Goal: Task Accomplishment & Management: Use online tool/utility

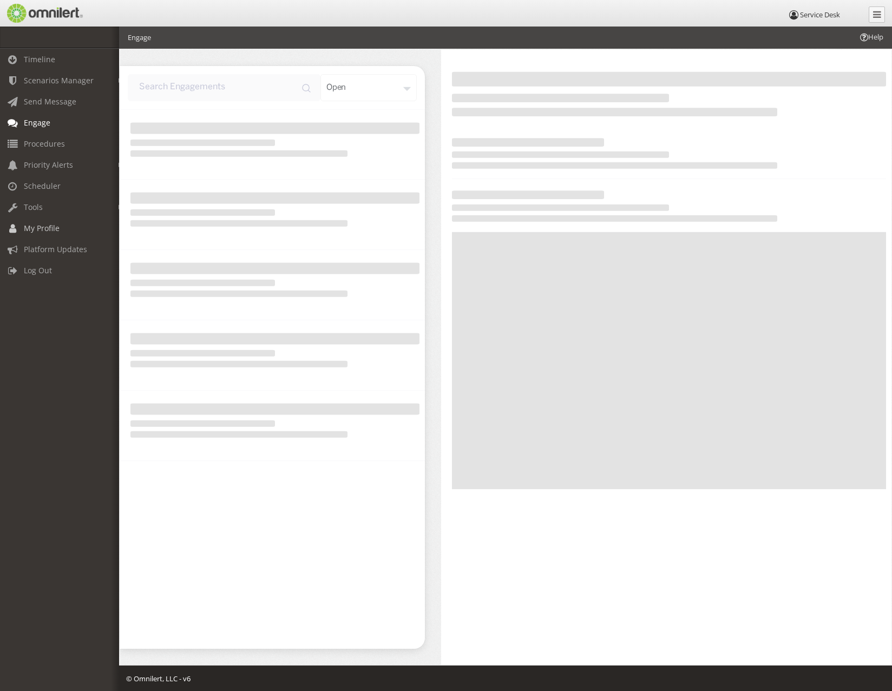
click at [53, 229] on span "My Profile" at bounding box center [42, 228] width 36 height 10
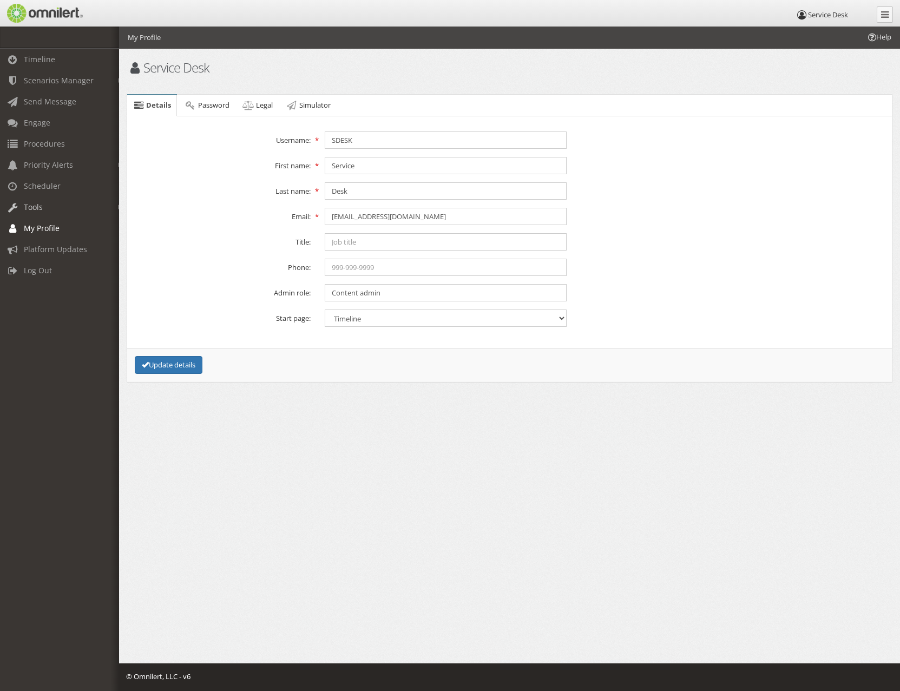
click at [51, 208] on link "Tools" at bounding box center [64, 206] width 129 height 21
click at [44, 123] on span "Engage" at bounding box center [37, 122] width 27 height 10
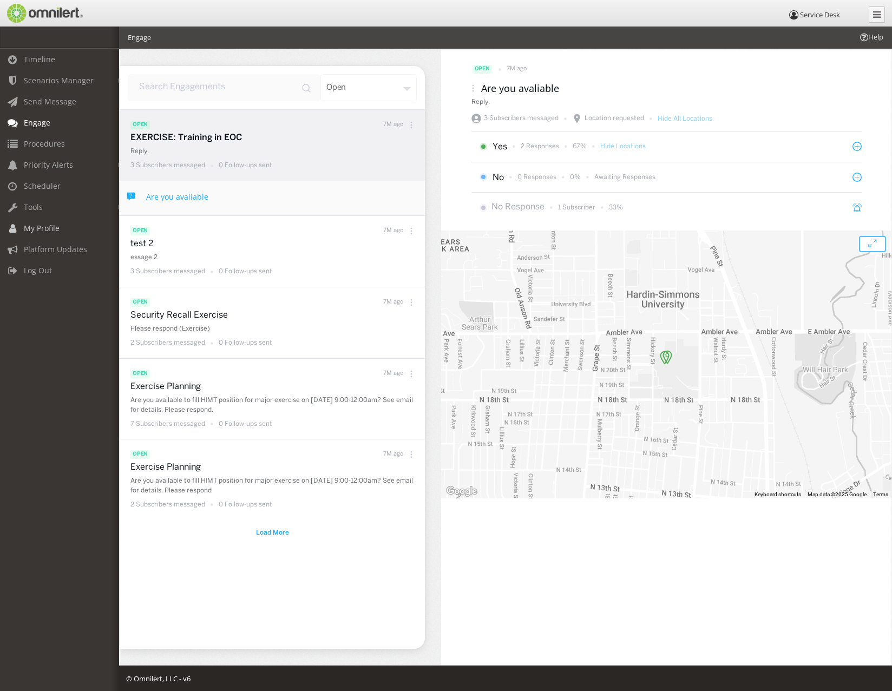
click at [45, 232] on span "My Profile" at bounding box center [42, 228] width 36 height 10
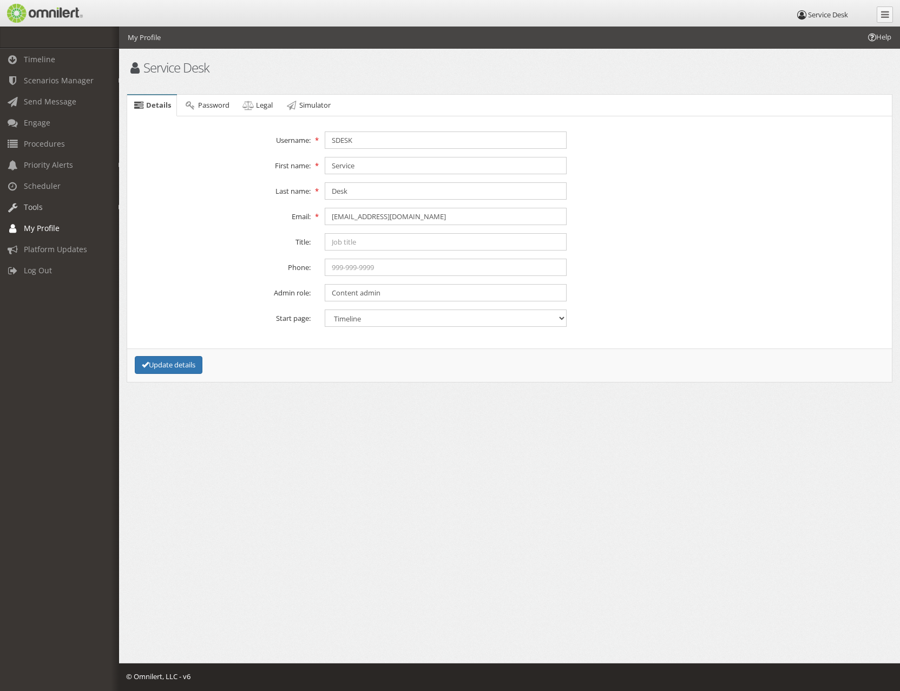
click at [40, 207] on span "Tools" at bounding box center [33, 207] width 19 height 10
click at [41, 225] on link "Message Activity" at bounding box center [64, 230] width 129 height 18
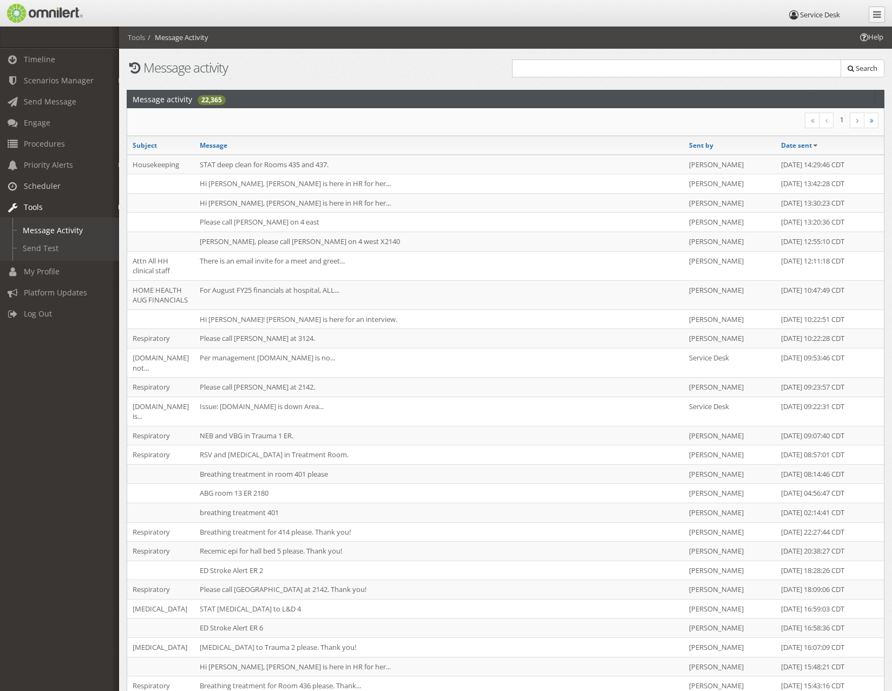
click at [42, 180] on link "Scheduler" at bounding box center [64, 185] width 129 height 21
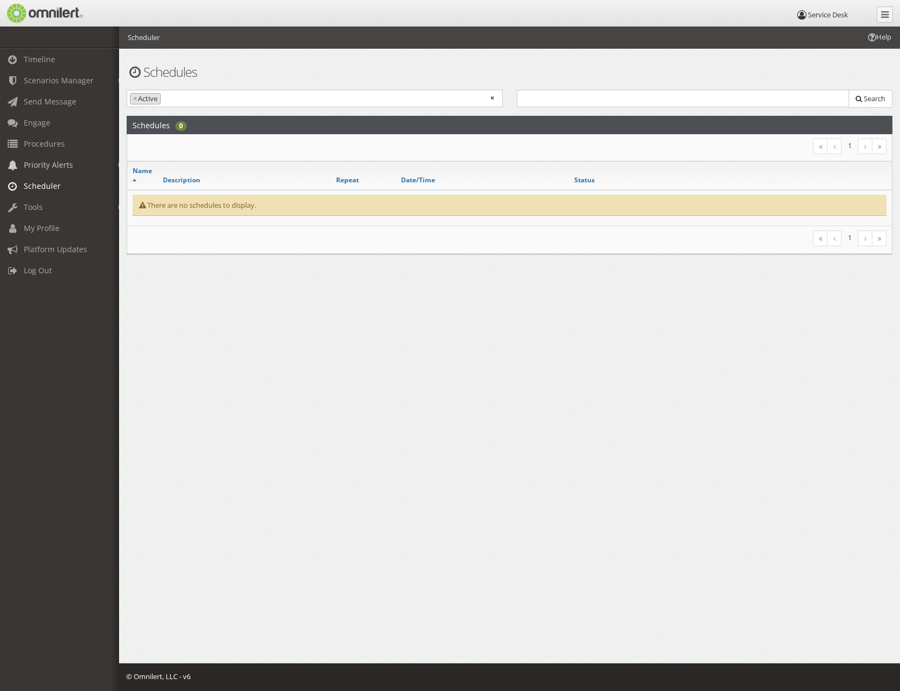
click at [42, 160] on span "Priority Alerts" at bounding box center [48, 165] width 49 height 10
click at [40, 143] on span "Procedures" at bounding box center [44, 144] width 41 height 10
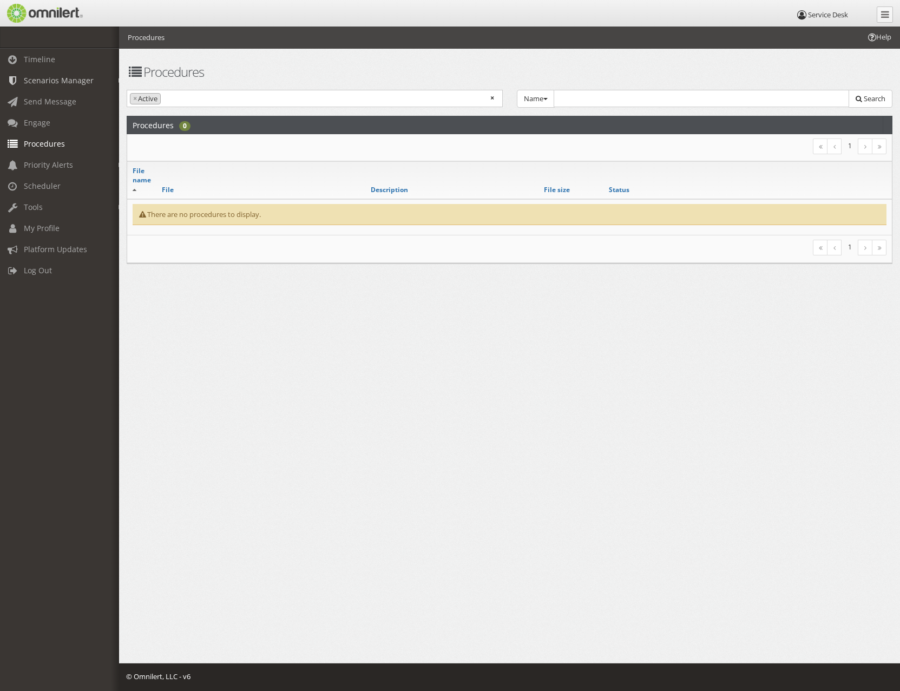
click at [48, 82] on span "Scenarios Manager" at bounding box center [59, 80] width 70 height 10
click at [43, 126] on link "Scenarios" at bounding box center [64, 122] width 129 height 18
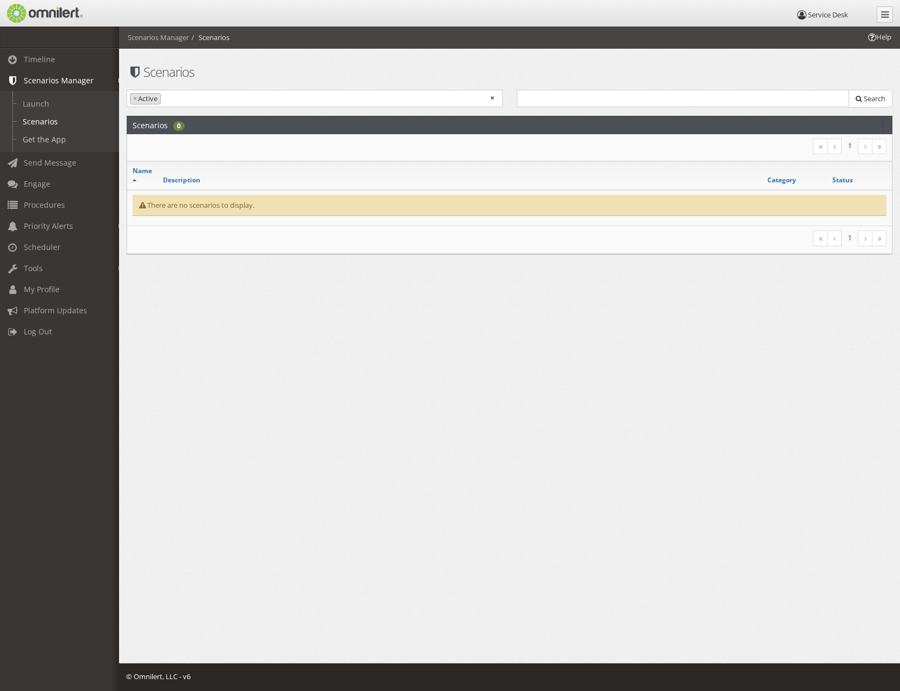
click at [42, 141] on link "Get the App" at bounding box center [64, 139] width 129 height 18
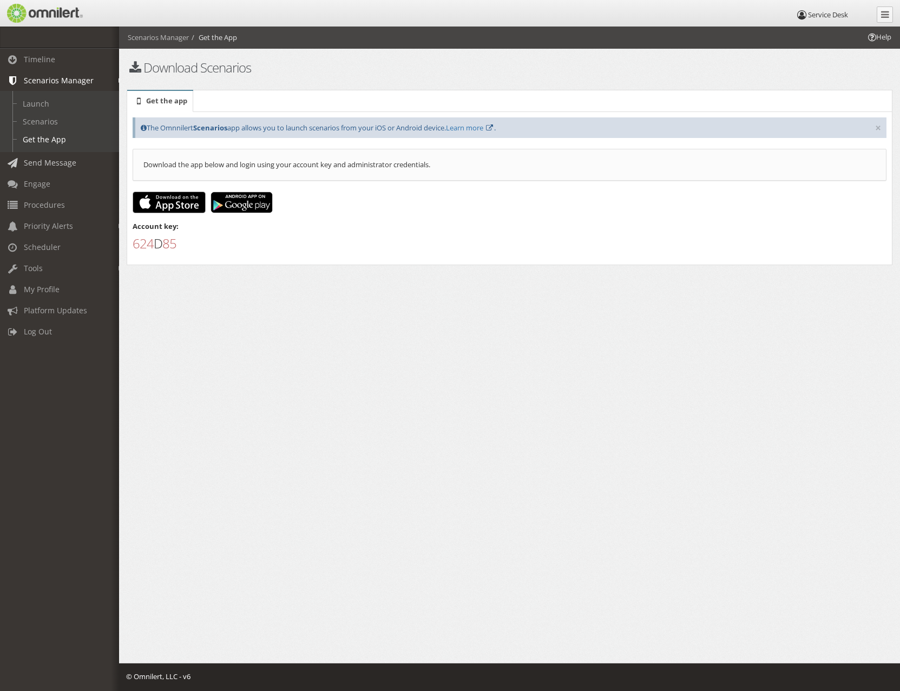
click at [42, 159] on span "Send Message" at bounding box center [50, 162] width 52 height 10
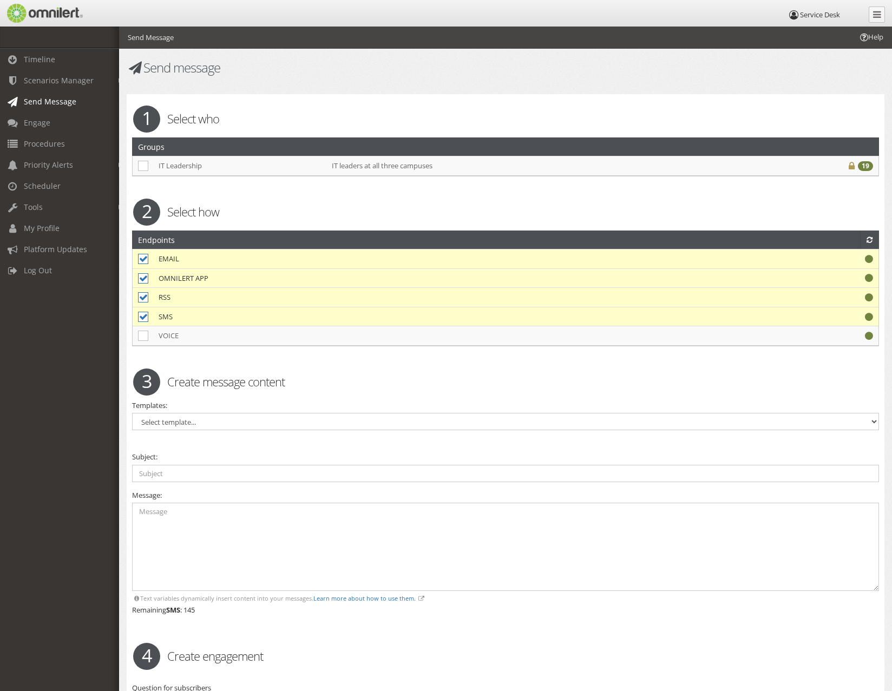
click at [874, 11] on icon at bounding box center [877, 14] width 8 height 9
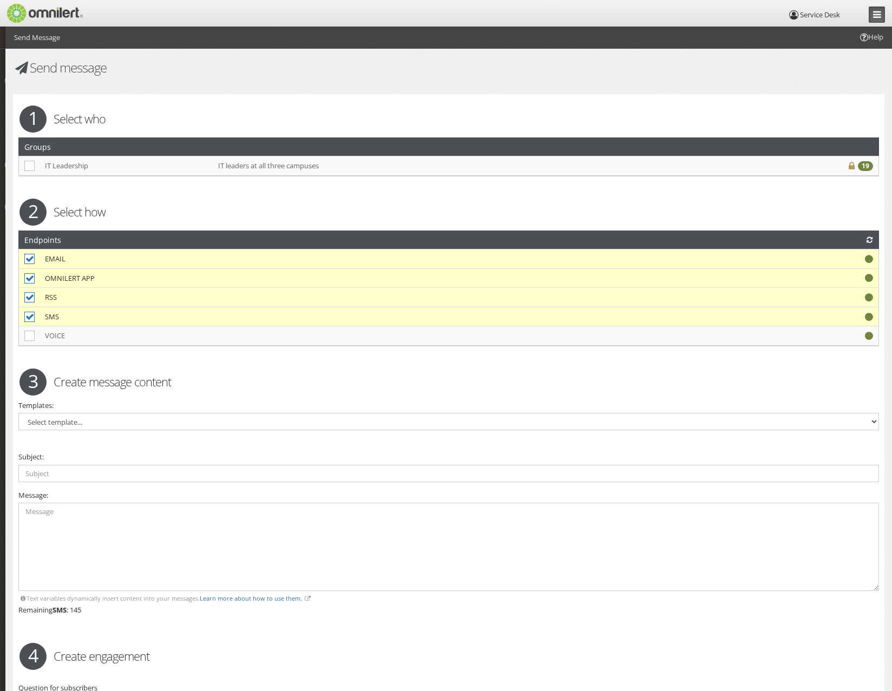
click at [873, 17] on icon at bounding box center [877, 14] width 8 height 9
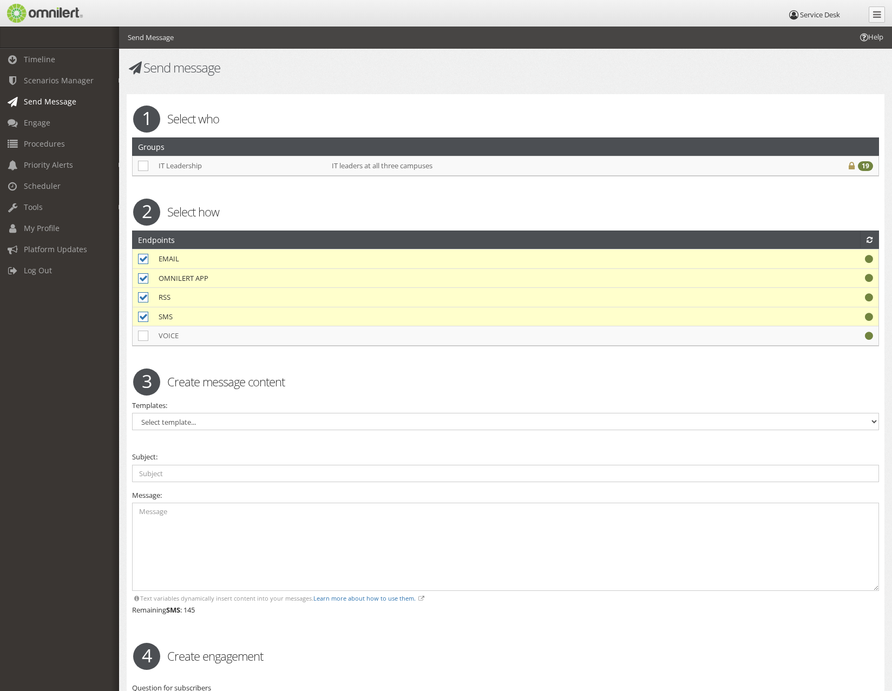
click at [227, 170] on td "IT Leadership" at bounding box center [239, 165] width 173 height 19
click at [867, 167] on div "19" at bounding box center [865, 166] width 15 height 10
click at [140, 166] on icon at bounding box center [143, 166] width 10 height 10
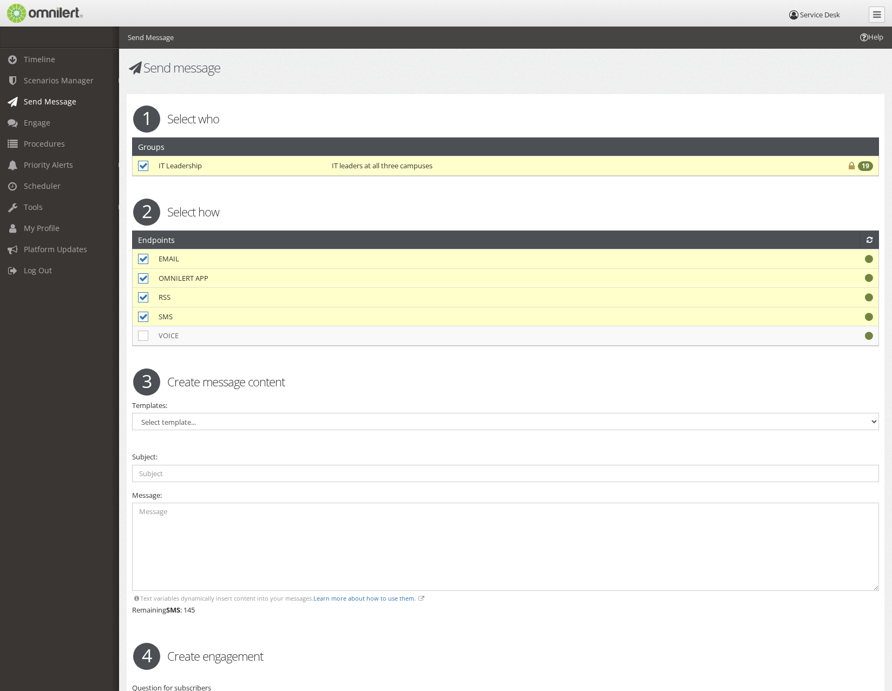
click at [140, 166] on icon at bounding box center [143, 166] width 10 height 10
checkbox input "false"
